Goal: Complete application form

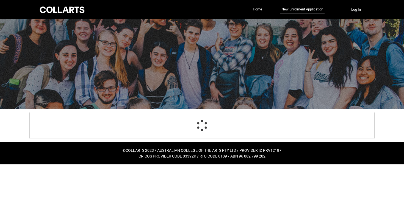
scroll to position [14, 0]
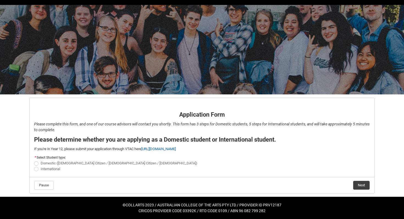
click at [36, 163] on span "REDU_Application_Form_for_Applicant flow" at bounding box center [36, 164] width 4 height 4
click at [34, 161] on input "Domestic ([DEMOGRAPHIC_DATA] Citizen / [DEMOGRAPHIC_DATA] Citizen / [DEMOGRAPHI…" at bounding box center [34, 161] width 0 height 0
radio input "true"
click at [363, 185] on button "Next" at bounding box center [361, 185] width 16 height 9
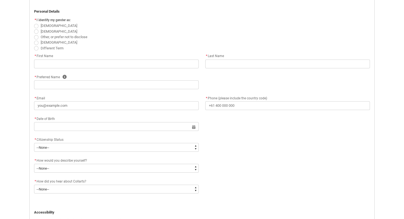
scroll to position [144, 0]
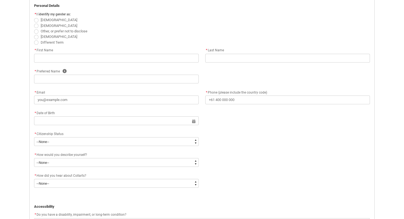
click at [37, 21] on span "REDU_Application_Form_for_Applicant flow" at bounding box center [36, 20] width 4 height 4
click at [34, 17] on input "[DEMOGRAPHIC_DATA]" at bounding box center [34, 17] width 0 height 0
radio input "true"
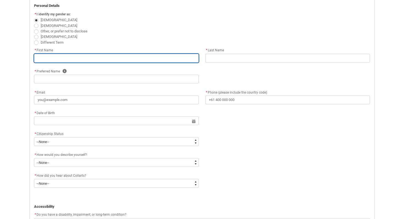
click at [57, 56] on input "REDU_Application_Form_for_Applicant flow" at bounding box center [116, 58] width 165 height 9
type lightning-primitive-input-simple "A"
type input "A"
type lightning-primitive-input-simple "An"
type input "An"
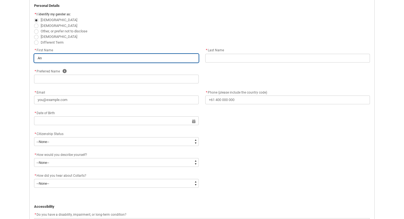
type lightning-primitive-input-simple "[PERSON_NAME]"
type input "[PERSON_NAME]"
type lightning-primitive-input-simple "[PERSON_NAME]"
type input "[PERSON_NAME]"
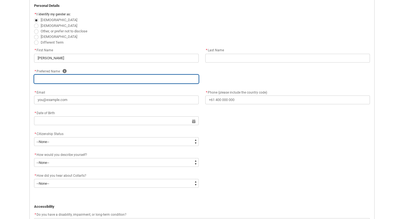
click at [54, 79] on input "REDU_Application_Form_for_Applicant flow" at bounding box center [116, 79] width 165 height 9
type lightning-primitive-input-simple "M"
type input "M"
type lightning-primitive-input-simple "Mc"
type input "Mc"
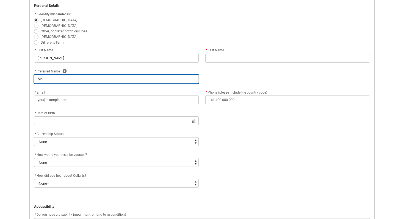
type lightning-primitive-input-simple "M"
type input "M"
type lightning-primitive-input-simple "A"
type input "A"
type lightning-primitive-input-simple "An"
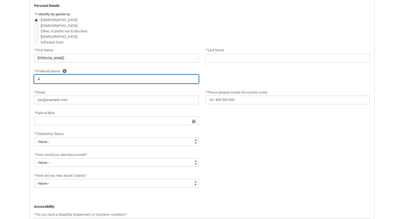
type input "An"
type lightning-primitive-input-simple "[PERSON_NAME]"
type input "[PERSON_NAME]"
type lightning-primitive-input-simple "[PERSON_NAME]"
type input "[PERSON_NAME]"
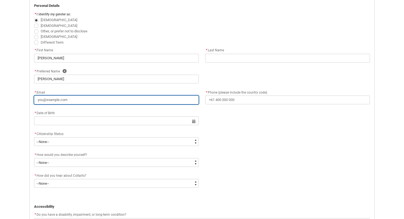
click at [69, 101] on input "* Email" at bounding box center [116, 100] width 165 height 9
type lightning-primitive-input-simple "a"
type input "a"
type lightning-primitive-input-simple "am"
type input "am"
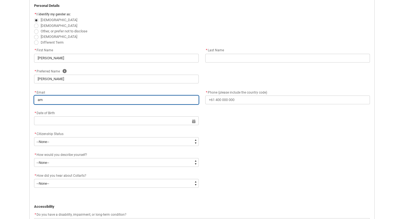
type lightning-primitive-input-simple "amc"
type input "amc"
type lightning-primitive-input-simple "amcl"
type input "amcl"
type lightning-primitive-input-simple "amcla"
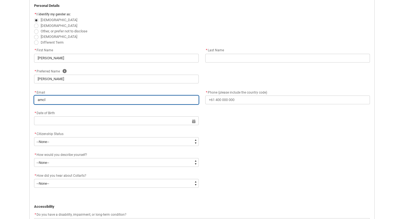
type input "amcla"
type lightning-primitive-input-simple "amclar"
type input "amclar"
type lightning-primitive-input-simple "amclare"
type input "amclare"
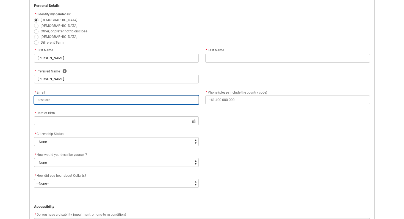
type lightning-primitive-input-simple "amclaren"
type input "amclaren"
type lightning-primitive-input-simple "amclaren5"
type input "amclaren5"
type lightning-primitive-input-simple "amclaren59"
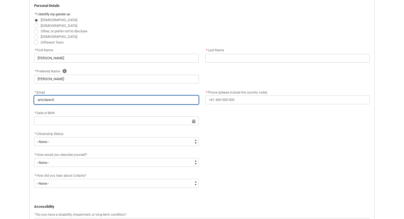
type input "amclaren59"
type lightning-primitive-input-simple "amclaren595"
type input "amclaren595"
type lightning-primitive-input-simple "amclaren595@"
type input "amclaren595@"
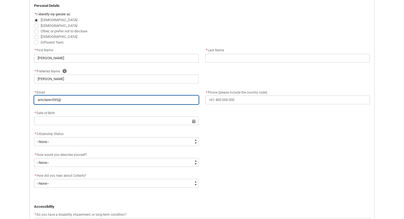
type lightning-primitive-input-simple "amclaren595@g"
type input "amclaren595@g"
type lightning-primitive-input-simple "amclaren595@gm"
type input "amclaren595@gm"
type lightning-primitive-input-simple "amclaren595@gma"
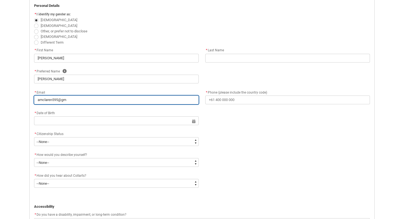
type input "amclaren595@gma"
type lightning-primitive-input-simple "amclaren595@gmai"
type input "amclaren595@gmai"
type lightning-primitive-input-simple "[EMAIL_ADDRESS]"
type input "[EMAIL_ADDRESS]"
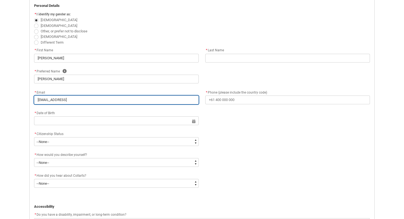
type lightning-primitive-input-simple "[EMAIL_ADDRESS]."
type input "[EMAIL_ADDRESS]."
type lightning-primitive-input-simple "amclaren595@gmail.c"
type input "amclaren595@gmail.c"
type lightning-primitive-input-simple "[EMAIL_ADDRESS][DOMAIN_NAME]"
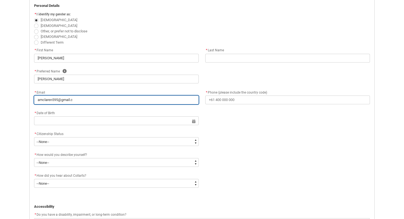
type input "[EMAIL_ADDRESS][DOMAIN_NAME]"
type lightning-primitive-input-simple "[EMAIL_ADDRESS][DOMAIN_NAME]"
type input "[EMAIL_ADDRESS][DOMAIN_NAME]"
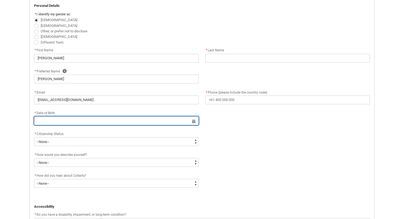
click at [59, 122] on input "REDU_Application_Form_for_Applicant flow" at bounding box center [116, 121] width 165 height 9
select select "2025"
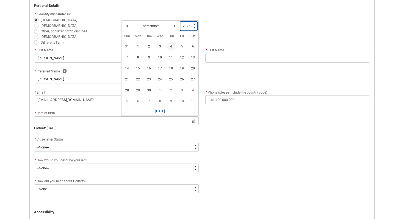
click at [193, 24] on select "1925 1926 1927 1928 1929 1930 1931 1932 1933 1934 1935 1936 1937 1938 1939 1940…" at bounding box center [188, 26] width 17 height 9
click at [181, 22] on select "1925 1926 1927 1928 1929 1930 1931 1932 1933 1934 1935 1936 1937 1938 1939 1940…" at bounding box center [188, 26] width 17 height 9
click at [193, 24] on select "1925 1926 1927 1928 1929 1930 1931 1932 1933 1934 1935 1936 1937 1938 1939 1940…" at bounding box center [188, 26] width 17 height 9
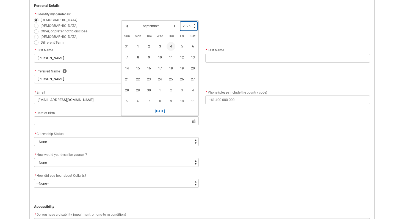
type lightning-select "2006"
click at [181, 22] on select "1925 1926 1927 1928 1929 1930 1931 1932 1933 1934 1935 1936 1937 1938 1939 1940…" at bounding box center [188, 26] width 17 height 9
select select "2006"
click at [127, 25] on lightning-primitive-icon "Date picker: September" at bounding box center [127, 27] width 4 height 4
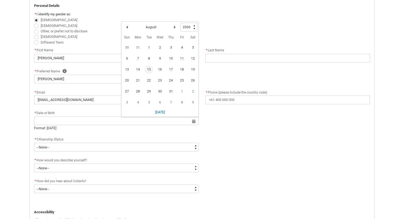
click at [150, 71] on span "15" at bounding box center [149, 69] width 9 height 9
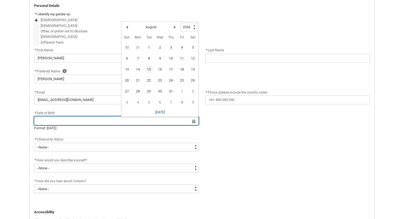
type lightning-datepicker "[DATE]"
type lightning-input "[DATE]"
type input "[DATE]"
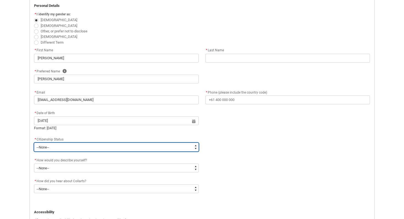
click at [95, 148] on select "--None-- [DEMOGRAPHIC_DATA] Humanitarian Visa [DEMOGRAPHIC_DATA] citizen Other …" at bounding box center [116, 147] width 165 height 9
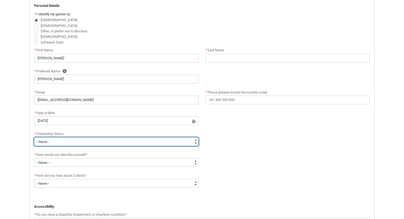
type lightning-select "Citizenship.1"
click at [34, 137] on select "--None-- [DEMOGRAPHIC_DATA] Humanitarian Visa [DEMOGRAPHIC_DATA] citizen Other …" at bounding box center [116, 141] width 165 height 9
select select "Citizenship.1"
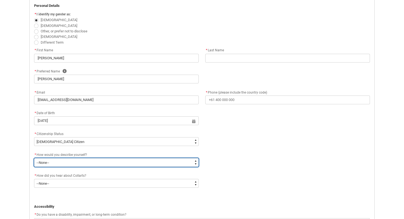
click at [70, 159] on select "--None-- I'm currently in Year 12 and planning what I'll do after school I've c…" at bounding box center [116, 162] width 165 height 9
type lightning-select "HSLC_Domestic_b"
click at [34, 158] on select "--None-- I'm currently in Year 12 and planning what I'll do after school I've c…" at bounding box center [116, 162] width 165 height 9
select select "HSLC_Domestic_b"
click at [145, 165] on select "--None-- I'm currently in Year 12 and planning what I'll do after school I've c…" at bounding box center [116, 162] width 165 height 9
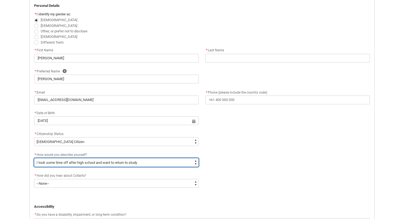
type lightning-select "HSLC_Domestic_f"
click at [34, 158] on select "--None-- I'm currently in Year 12 and planning what I'll do after school I've c…" at bounding box center [116, 162] width 165 height 9
select select "HSLC_Domestic_f"
click at [144, 164] on select "--None-- I'm currently in Year 12 and planning what I'll do after school I've c…" at bounding box center [116, 162] width 165 height 9
type lightning-select "HSLC_Domestic_b"
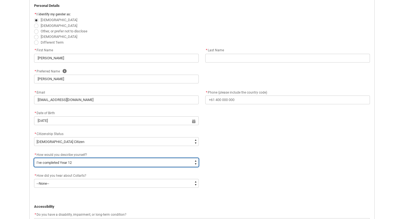
click at [34, 158] on select "--None-- I'm currently in Year 12 and planning what I'll do after school I've c…" at bounding box center [116, 162] width 165 height 9
select select "HSLC_Domestic_b"
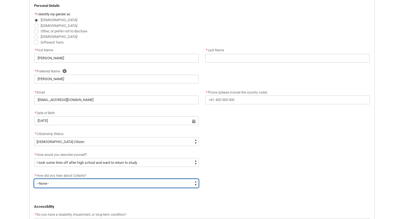
click at [144, 182] on select "--None-- Advertising - Facebook Advertising - Google Advertising - Instagram Ad…" at bounding box center [116, 183] width 165 height 9
type lightning-select "Heard_About_Collarts_Picklist.Word of mouth"
click at [34, 179] on select "--None-- Advertising - Facebook Advertising - Google Advertising - Instagram Ad…" at bounding box center [116, 183] width 165 height 9
select select "Heard_About_Collarts_Picklist.Word of mouth"
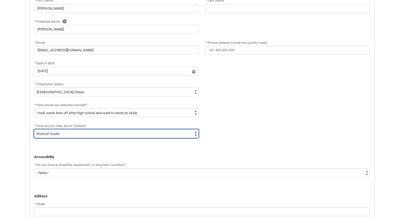
scroll to position [161, 0]
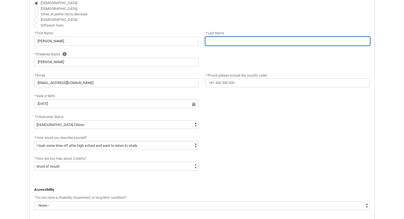
click at [226, 38] on input "REDU_Application_Form_for_Applicant flow" at bounding box center [287, 41] width 165 height 9
type lightning-primitive-input-simple "M"
type input "M"
type lightning-primitive-input-simple "Mc"
type input "Mc"
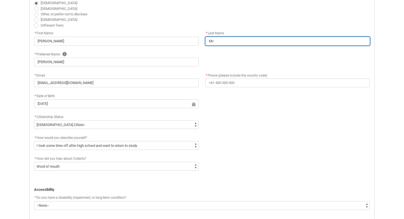
type lightning-primitive-input-simple "McL"
type input "McL"
type lightning-primitive-input-simple "McLa"
type input "McLa"
type lightning-primitive-input-simple "McLar"
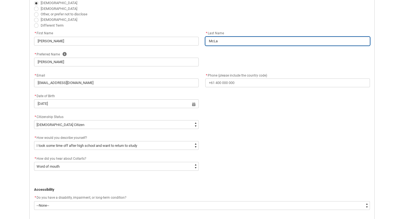
type input "McLar"
type lightning-primitive-input-simple "McLare"
type input "McLare"
type lightning-primitive-input-simple "McLaren"
type input "McLaren"
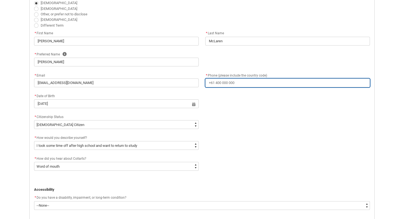
click at [238, 86] on input "* Phone (please include the country code)" at bounding box center [287, 83] width 165 height 9
type lightning-primitive-input-simple "0"
type input "0"
type lightning-primitive-input-simple "+"
type input "+"
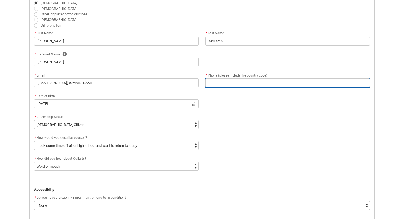
type lightning-primitive-input-simple "+6"
type input "+6"
type lightning-primitive-input-simple "+61"
type input "+61"
type lightning-primitive-input-simple "+61"
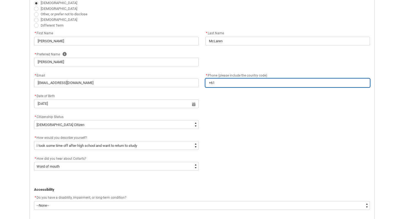
type input "+61"
type lightning-primitive-input-simple "+61 4"
type input "+61 4"
type lightning-primitive-input-simple "+61 47"
type input "+61 47"
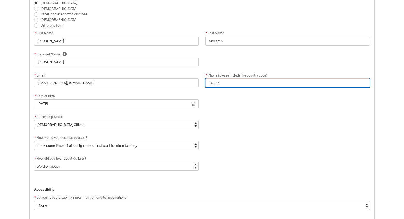
type lightning-primitive-input-simple "+61 477"
type input "+61 477"
type lightning-primitive-input-simple "+61 477"
type input "+61 477"
type lightning-primitive-input-simple "+61 477 4"
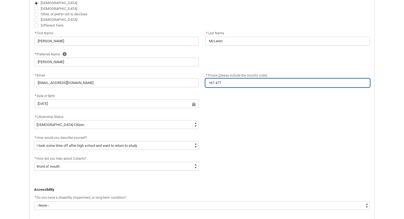
type input "+61 477 4"
type lightning-primitive-input-simple "[PHONE_NUMBER]"
type input "[PHONE_NUMBER]"
type lightning-primitive-input-simple "[PHONE_NUMBER]"
type input "[PHONE_NUMBER]"
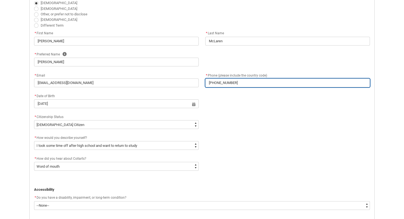
type lightning-primitive-input-simple "[PHONE_NUMBER]"
type input "[PHONE_NUMBER]"
type lightning-primitive-input-simple "[PHONE_NUMBER]"
type input "[PHONE_NUMBER]"
type lightning-primitive-input-simple "[PHONE_NUMBER]"
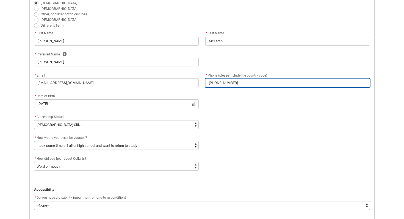
type input "[PHONE_NUMBER]"
type lightning-primitive-input-simple "[PHONE_NUMBER]"
type input "[PHONE_NUMBER]"
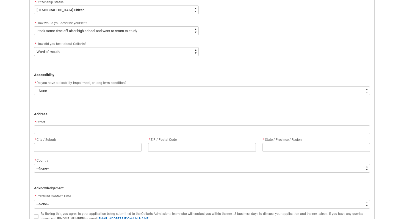
scroll to position [286, 0]
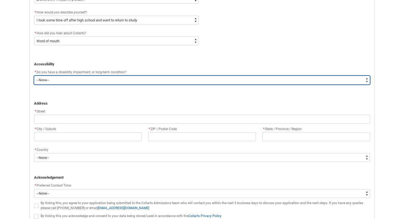
click at [138, 80] on select "--None-- Yes No" at bounding box center [202, 80] width 336 height 9
type lightning-select "No_TextChoice"
click at [34, 76] on select "--None-- Yes No" at bounding box center [202, 80] width 336 height 9
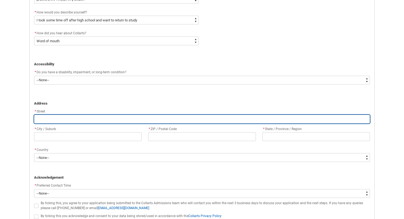
select select "No_TextChoice"
click at [86, 119] on input "REDU_Application_Form_for_Applicant flow" at bounding box center [202, 119] width 336 height 9
type lightning-primitive-input-simple "1"
type input "1"
type lightning-primitive-input-simple "11"
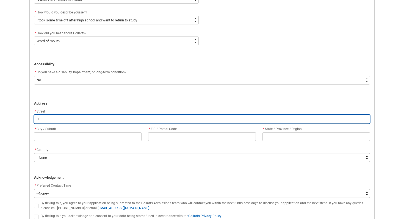
type input "11"
type lightning-primitive-input-simple "11"
type input "11"
type lightning-primitive-input-simple "11 F"
type input "11 F"
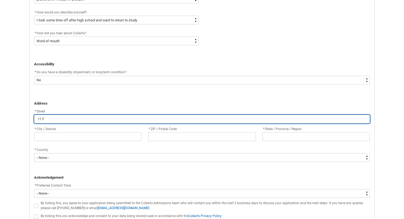
type lightning-primitive-input-simple "11 Fo"
type input "11 Fo"
type lightning-primitive-input-simple "11 For"
type input "11 For"
type lightning-primitive-input-simple "11 Fore"
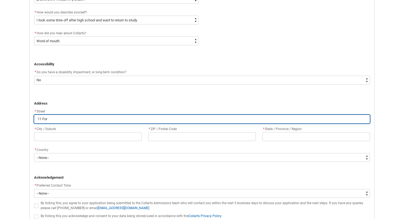
type input "11 Fore"
type lightning-primitive-input-simple "11 Fores"
type input "11 Fores"
type lightning-primitive-input-simple "11 Forest"
type input "11 Forest"
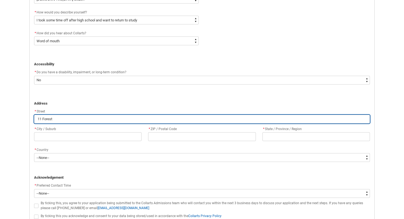
type lightning-primitive-input-simple "11 Forest"
type input "11 Forest"
type lightning-primitive-input-simple "11 Forest h"
type input "11 Forest h"
type lightning-primitive-input-simple "11 Forest"
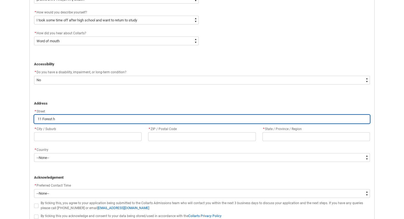
type input "11 Forest"
type lightning-primitive-input-simple "11 Forest H"
type input "11 Forest H"
type lightning-primitive-input-simple "11 Forest HI"
type input "11 Forest HI"
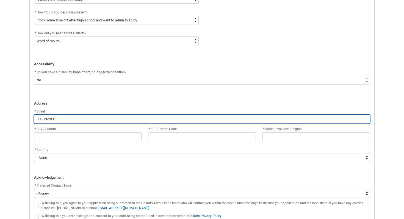
type lightning-primitive-input-simple "11 Forest HIl"
type input "11 Forest HIl"
type lightning-primitive-input-simple "11 Forest HIll"
type input "11 Forest HIll"
type lightning-primitive-input-simple "11 Forest HIll"
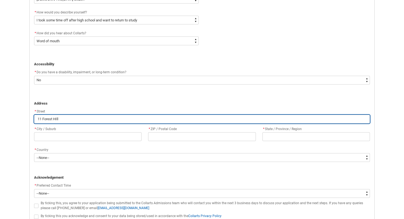
type input "11 Forest HIll"
type lightning-primitive-input-simple "11 Forest HIll c"
type input "11 Forest HIll c"
type lightning-primitive-input-simple "11 Forest [PERSON_NAME]"
type input "11 Forest [PERSON_NAME]"
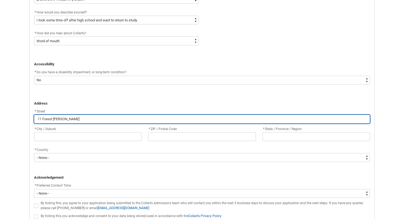
type lightning-primitive-input-simple "11 Forest HIll clo"
type input "11 Forest HIll clo"
type lightning-primitive-input-simple "11 Forest [PERSON_NAME]"
type input "11 Forest [PERSON_NAME]"
type lightning-primitive-input-simple "11 Forest HIll c"
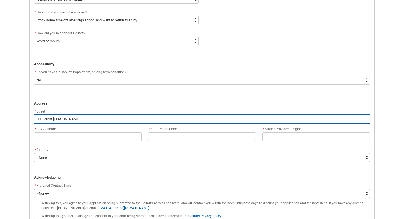
type input "11 Forest HIll c"
type lightning-primitive-input-simple "11 Forest HIll"
type input "11 Forest HIll"
type lightning-primitive-input-simple "11 Forest HIll C"
type input "11 Forest HIll C"
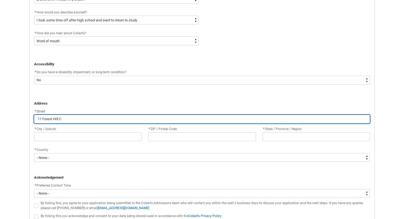
type lightning-primitive-input-simple "11 Forest [PERSON_NAME]"
type input "11 Forest [PERSON_NAME]"
type lightning-primitive-input-simple "11 Forest HIll Clo"
type input "11 Forest HIll Clo"
type lightning-primitive-input-simple "11 Forest HIll Clos"
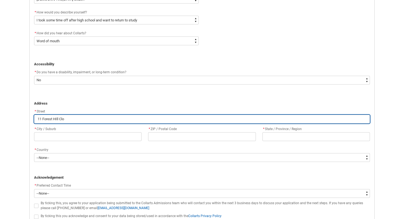
type input "11 Forest HIll Clos"
type lightning-primitive-input-simple "[STREET_ADDRESS]"
type input "[STREET_ADDRESS]"
type lightning-primitive-input-simple "[STREET_ADDRESS]"
type input "[STREET_ADDRESS]"
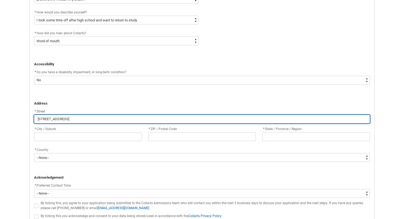
type lightning-primitive-input-simple "[STREET_ADDRESS]"
type input "[STREET_ADDRESS]"
type lightning-primitive-input-simple "[STREET_ADDRESS]"
type input "[STREET_ADDRESS]"
type lightning-primitive-input-simple "[STREET_ADDRESS]"
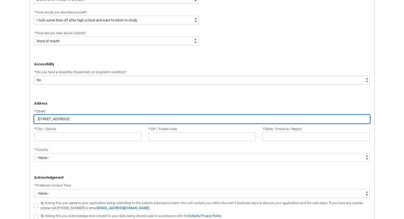
type input "[STREET_ADDRESS]"
type lightning-primitive-input-simple "11 Forest HIll Close Trar"
type input "11 Forest HIll Close Trar"
click at [58, 120] on input "[STREET_ADDRESS]" at bounding box center [202, 119] width 336 height 9
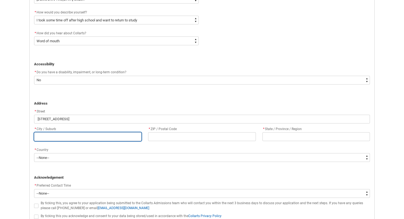
click at [71, 139] on input "REDU_Application_Form_for_Applicant flow" at bounding box center [87, 137] width 107 height 9
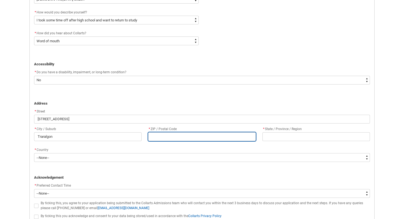
click at [167, 138] on input "REDU_Application_Form_for_Applicant flow" at bounding box center [201, 137] width 107 height 9
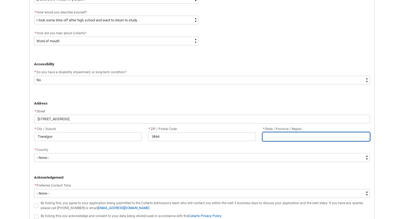
click at [270, 137] on input "REDU_Application_Form_for_Applicant flow" at bounding box center [316, 137] width 107 height 9
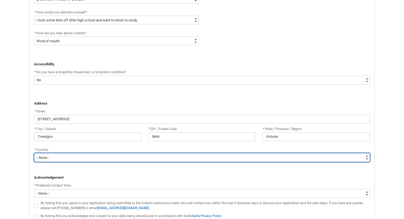
click at [189, 159] on select "--None-- [GEOGRAPHIC_DATA] ([GEOGRAPHIC_DATA]) [GEOGRAPHIC_DATA] [GEOGRAPHIC_DA…" at bounding box center [202, 157] width 336 height 9
click at [34, 153] on select "--None-- [GEOGRAPHIC_DATA] ([GEOGRAPHIC_DATA]) [GEOGRAPHIC_DATA] [GEOGRAPHIC_DA…" at bounding box center [202, 157] width 336 height 9
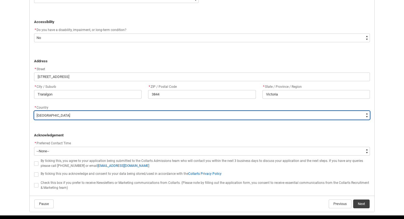
scroll to position [329, 0]
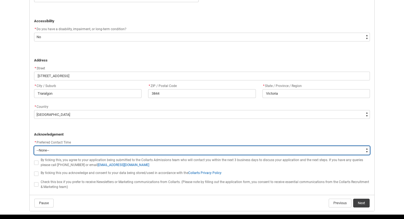
click at [79, 152] on select "--None-- Morning (9:00AM-12:00PM) Afternoon (12:00PM-5:00PM)" at bounding box center [202, 150] width 336 height 9
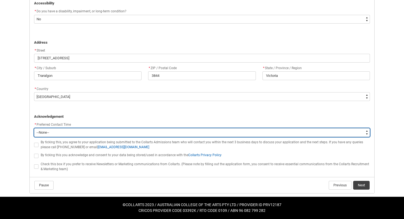
scroll to position [347, 0]
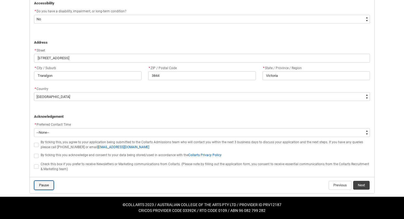
click at [45, 187] on button "Pause" at bounding box center [43, 185] width 19 height 9
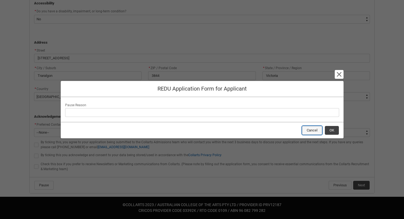
click at [315, 131] on button "Cancel" at bounding box center [312, 130] width 20 height 9
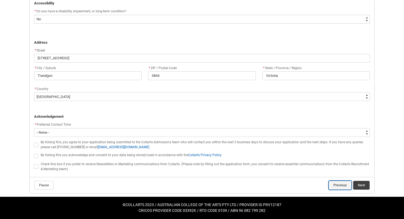
click at [335, 186] on button "Previous" at bounding box center [340, 185] width 23 height 9
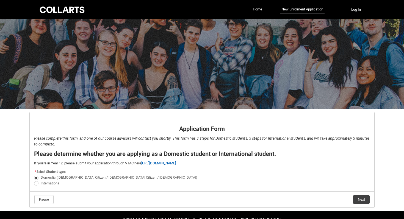
scroll to position [14, 0]
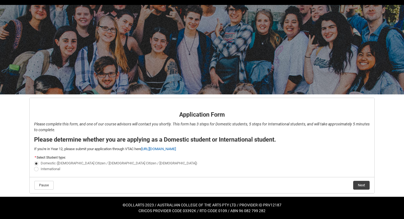
click at [47, 192] on flowruntime-navigation-bar "Pause Next" at bounding box center [202, 185] width 345 height 16
click at [47, 188] on button "Pause" at bounding box center [43, 185] width 19 height 9
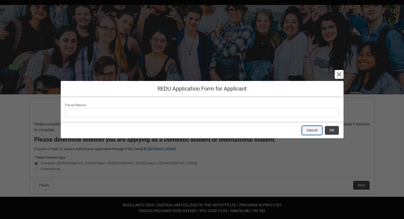
click at [307, 132] on button "Cancel" at bounding box center [312, 130] width 20 height 9
